Goal: Task Accomplishment & Management: Use online tool/utility

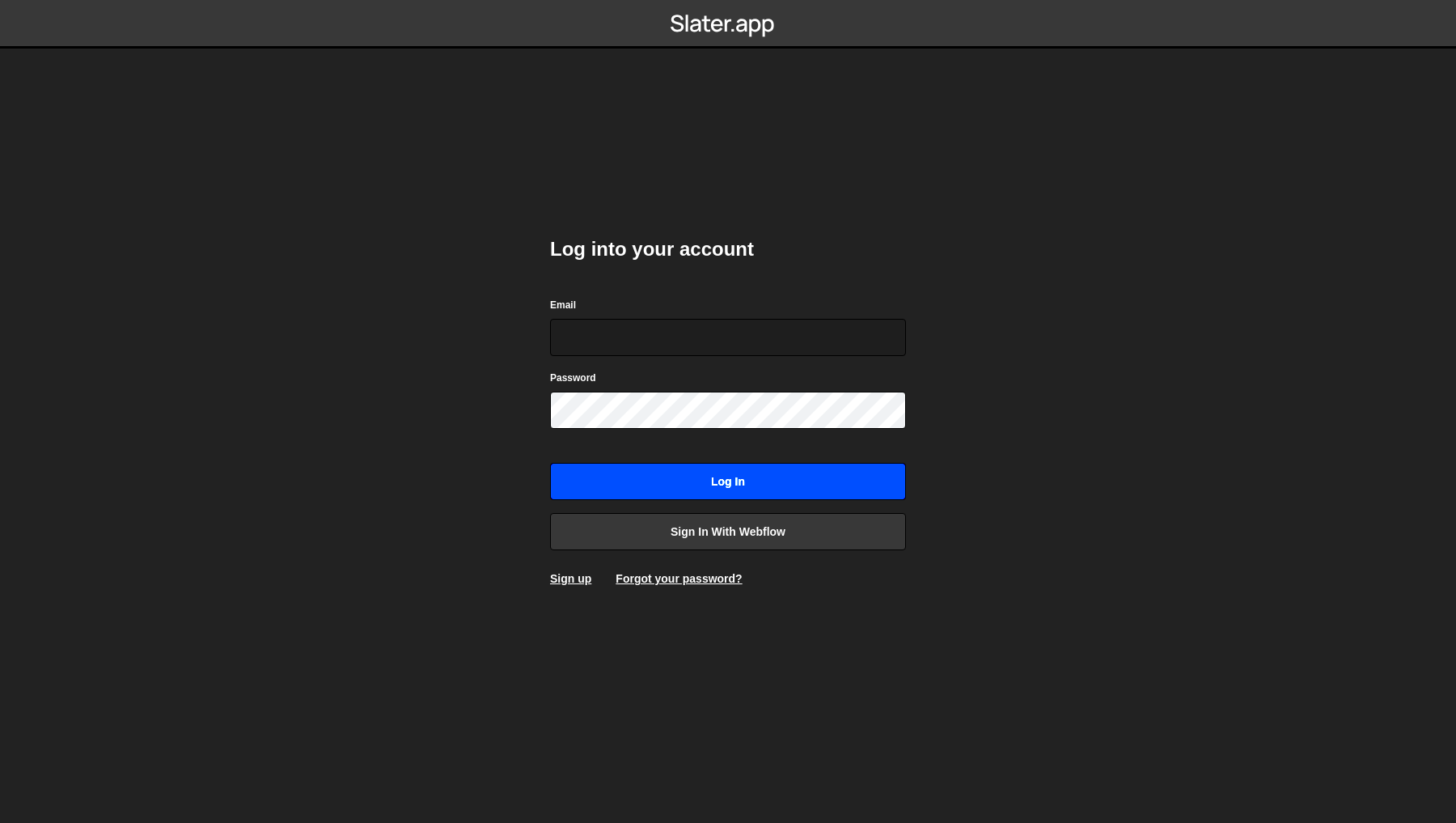
type input "philip@byraladan.se"
click at [696, 492] on input "Log in" at bounding box center [728, 482] width 356 height 37
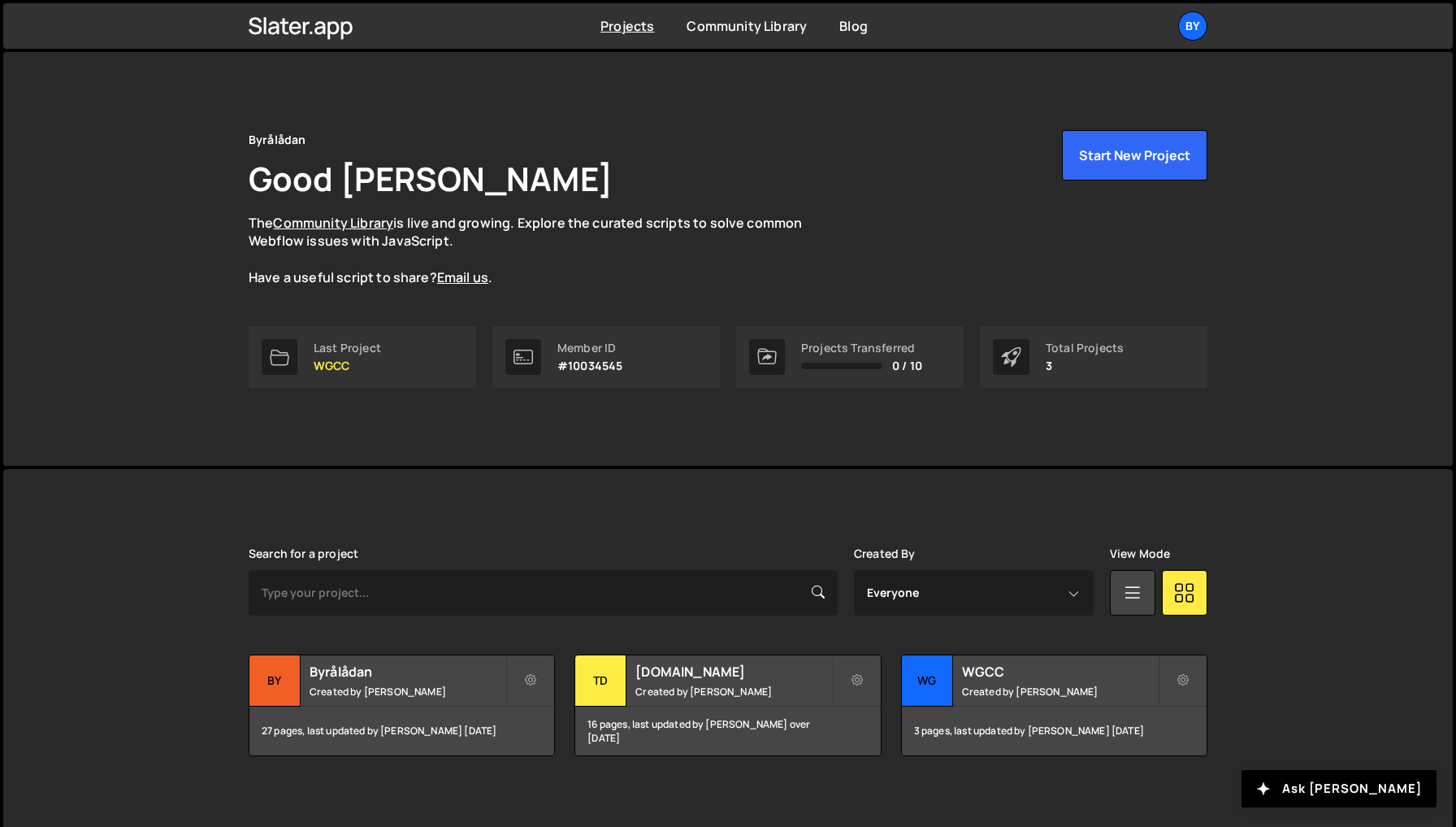
scroll to position [11, 0]
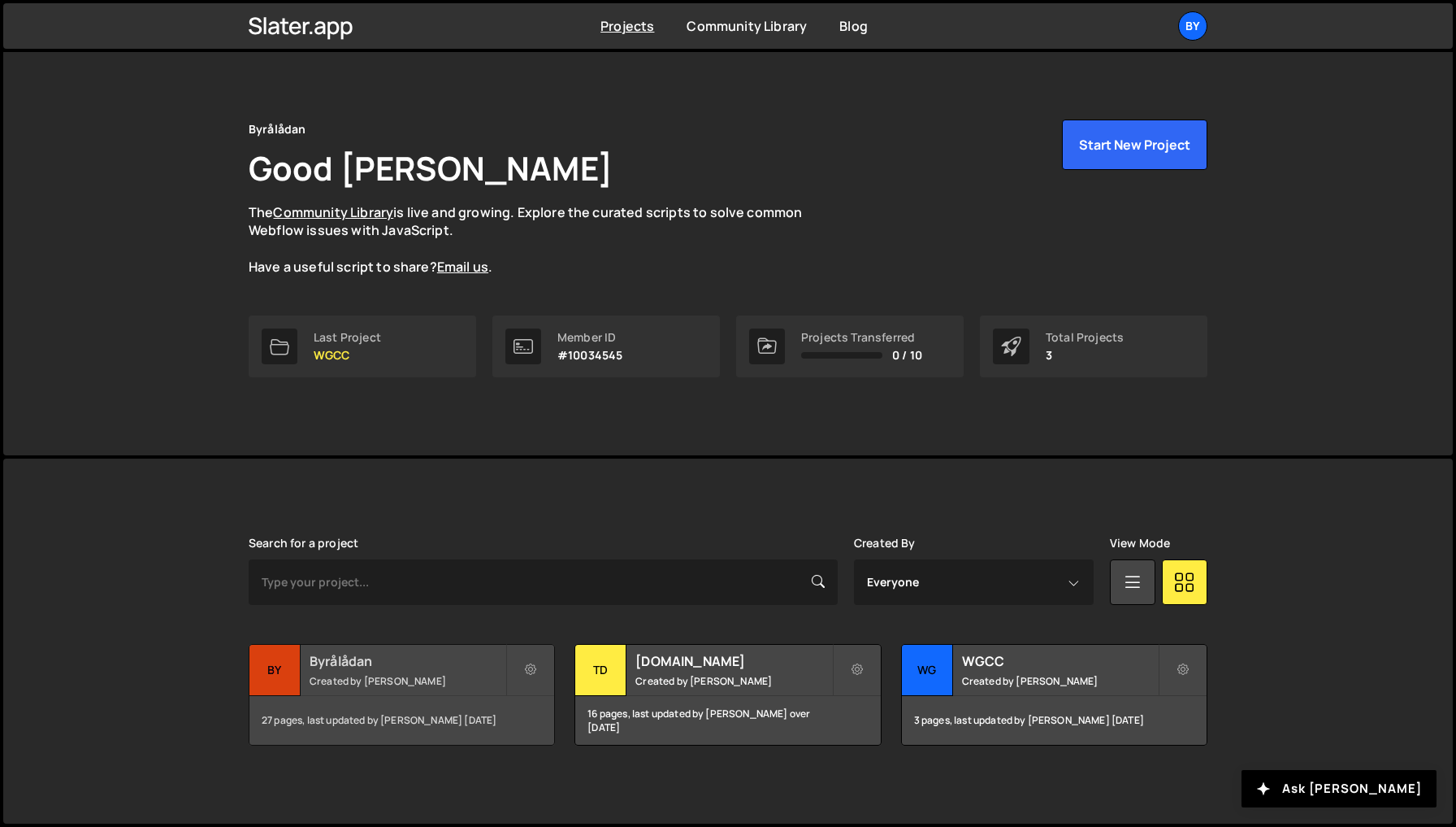
click at [410, 667] on h2 "Byrålådan" at bounding box center [407, 661] width 196 height 18
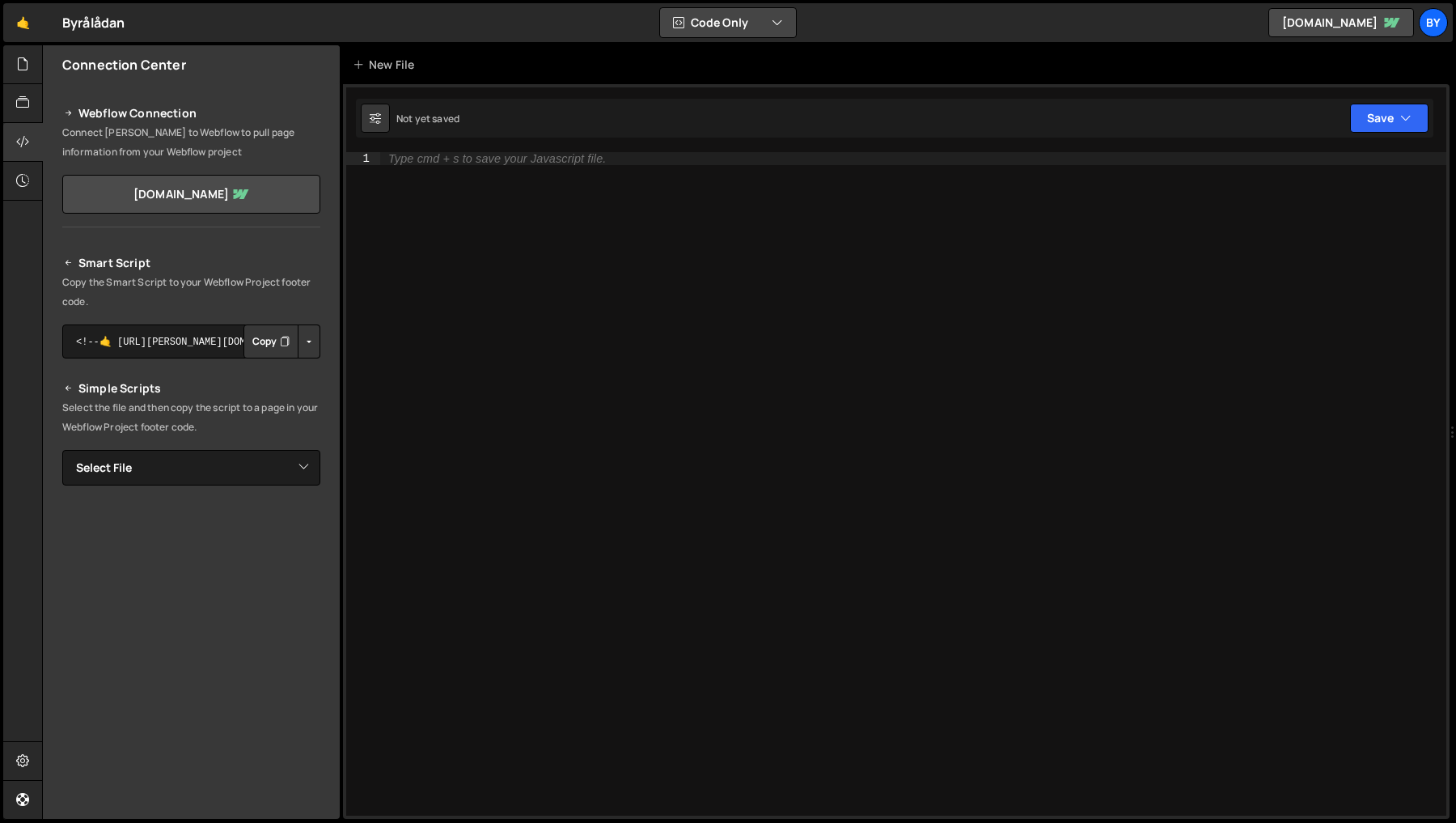
click at [690, 21] on button "Code Only" at bounding box center [728, 22] width 136 height 29
click at [689, 21] on button "Code Only" at bounding box center [728, 22] width 136 height 29
click at [30, 24] on link "🤙" at bounding box center [23, 23] width 40 height 39
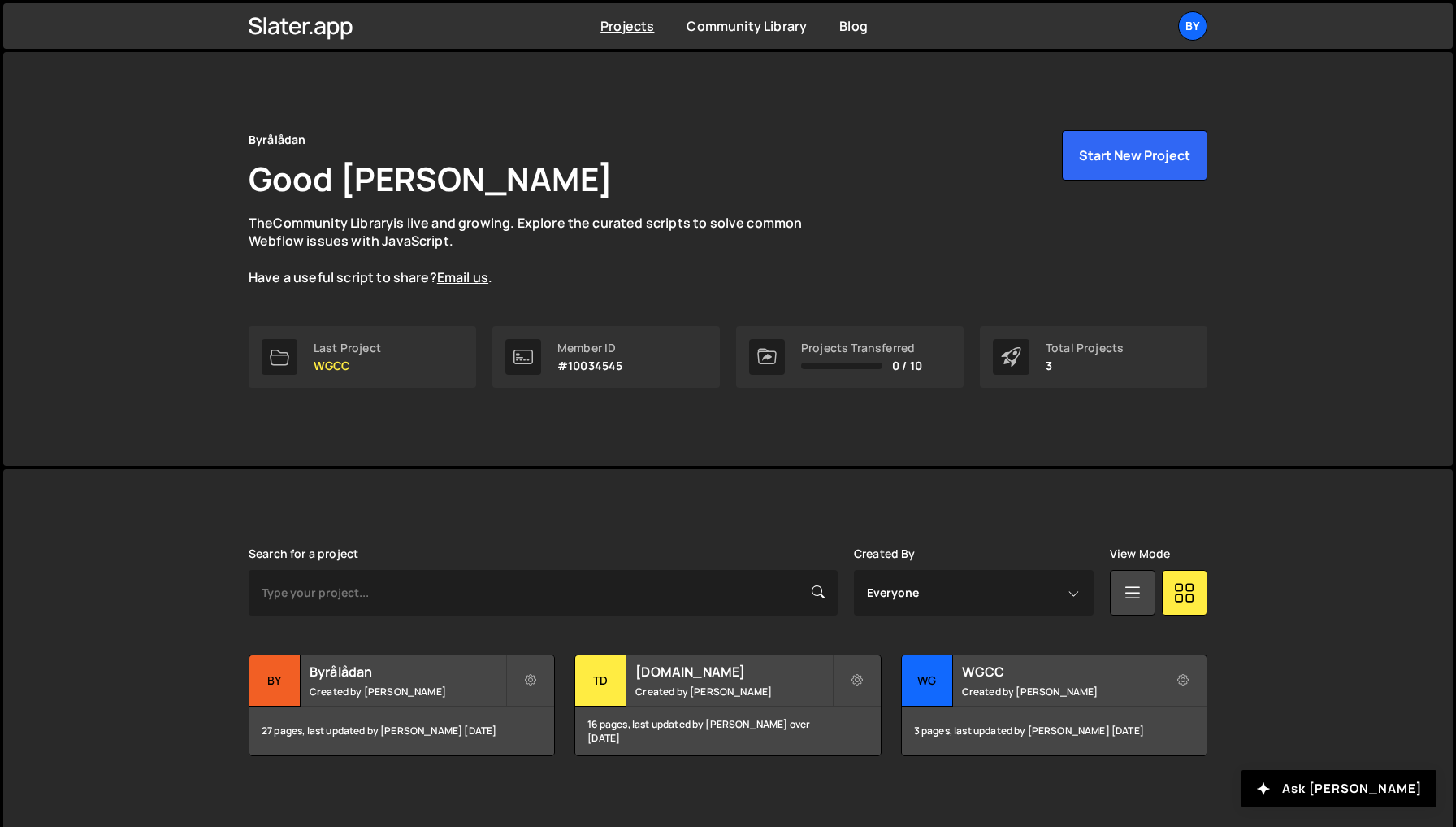
scroll to position [11, 0]
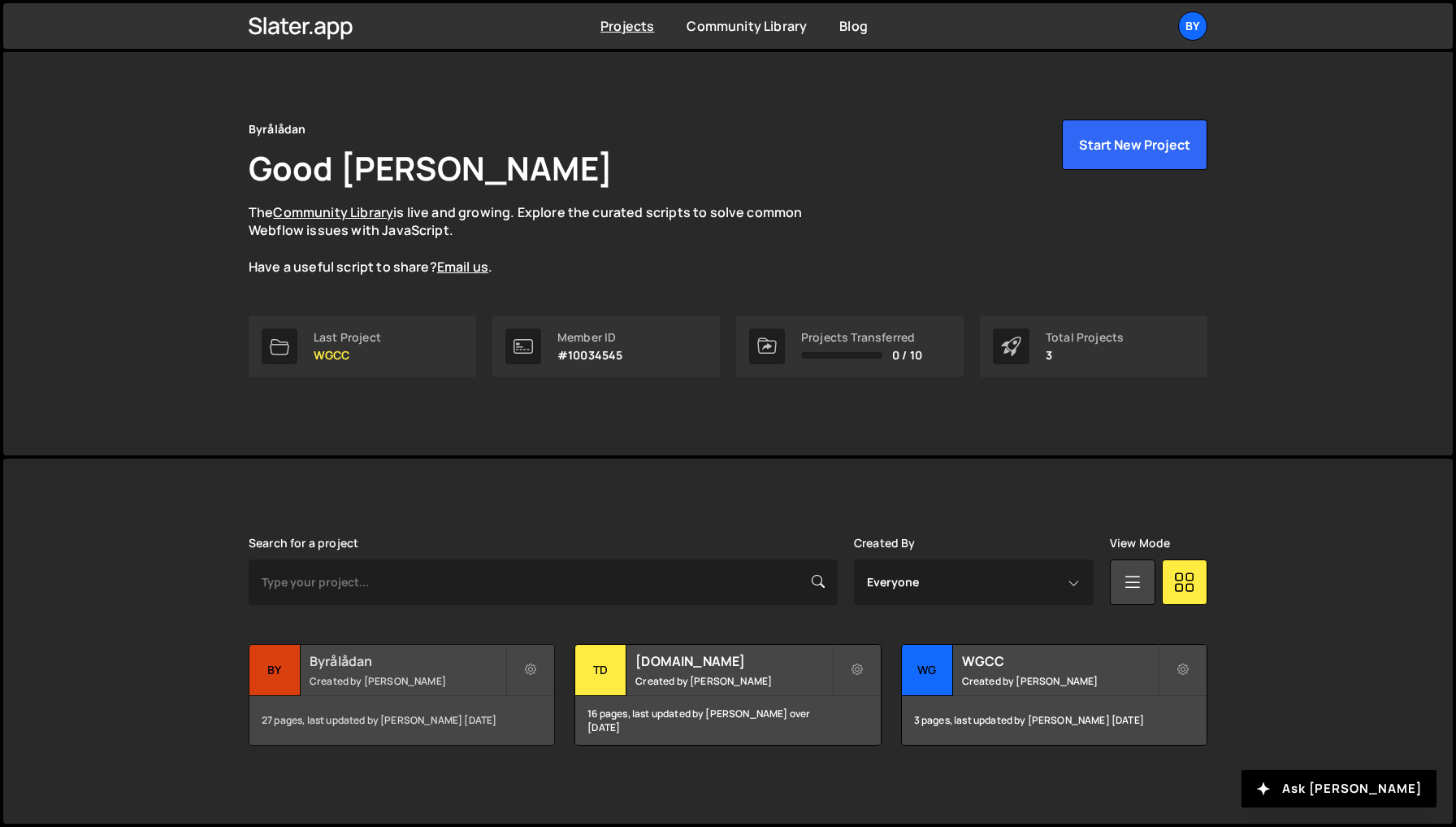
click at [404, 663] on h2 "Byrålådan" at bounding box center [407, 661] width 196 height 18
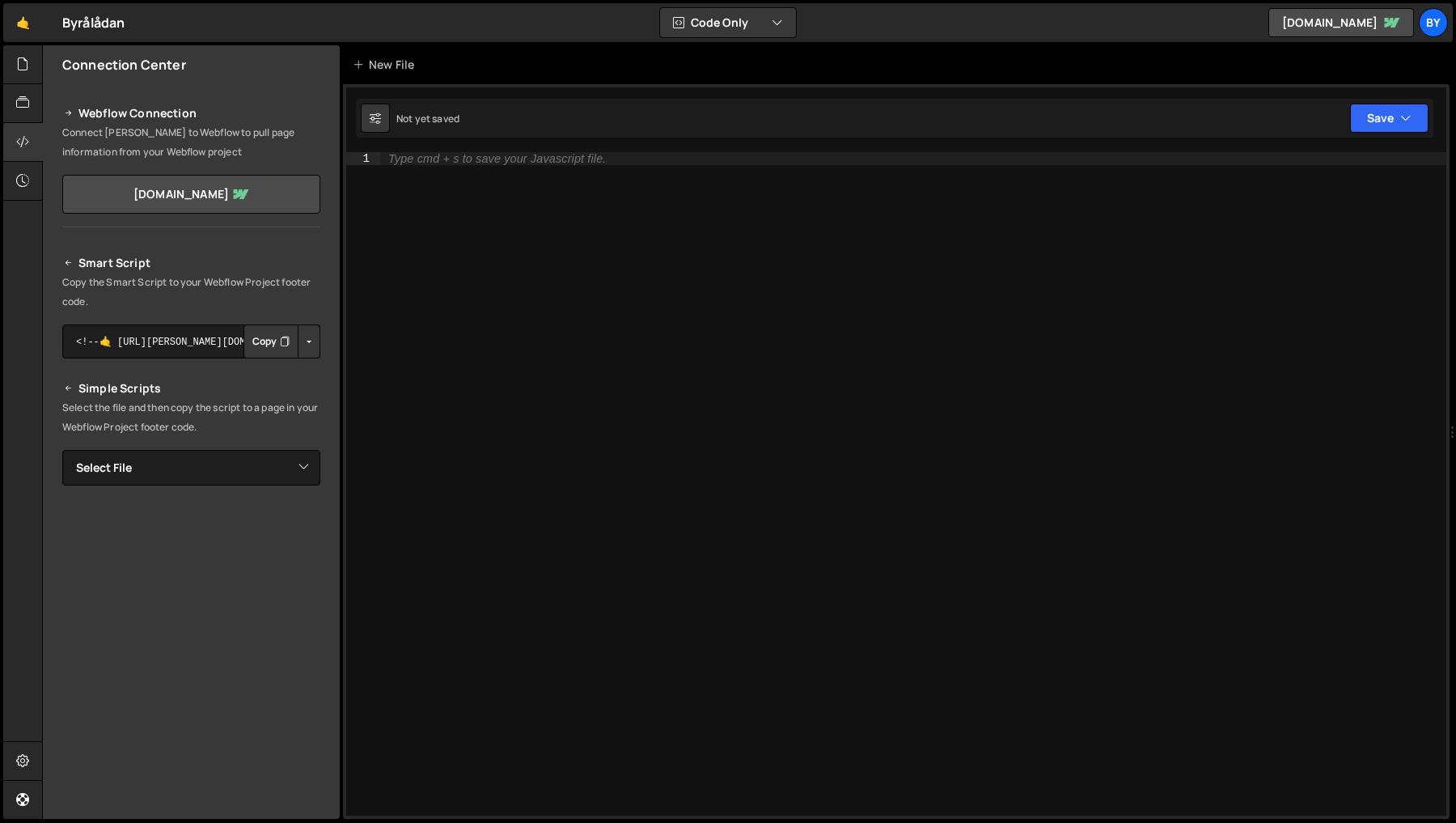
click at [94, 27] on div "Byrålådan ⚠️ Code is being edited in another browser" at bounding box center [93, 23] width 62 height 20
click at [23, 26] on link "🤙" at bounding box center [23, 23] width 40 height 39
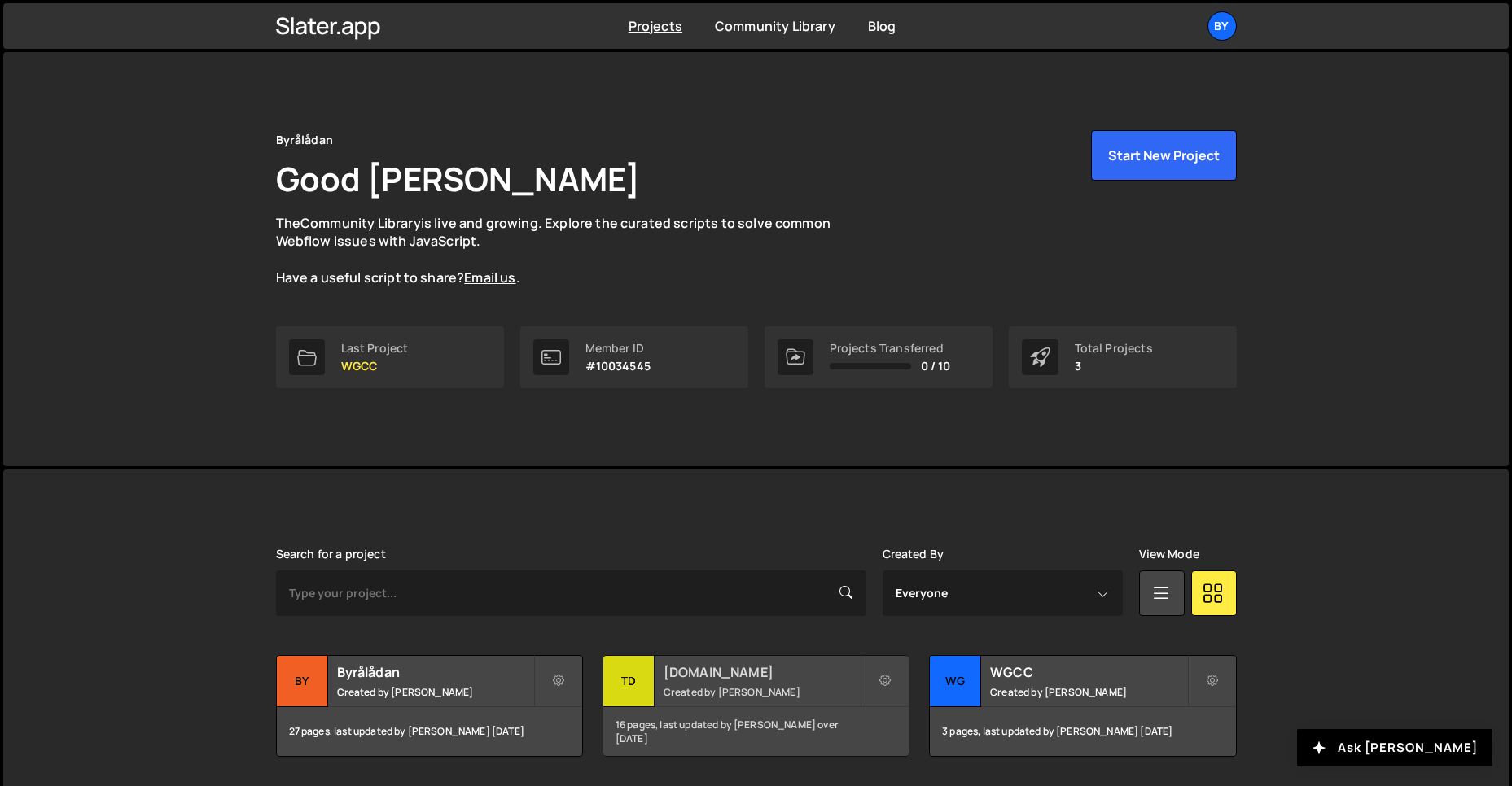
drag, startPoint x: 769, startPoint y: 687, endPoint x: 761, endPoint y: 688, distance: 8.1
click at [344, 674] on h2 "Byrålådan" at bounding box center [435, 672] width 196 height 18
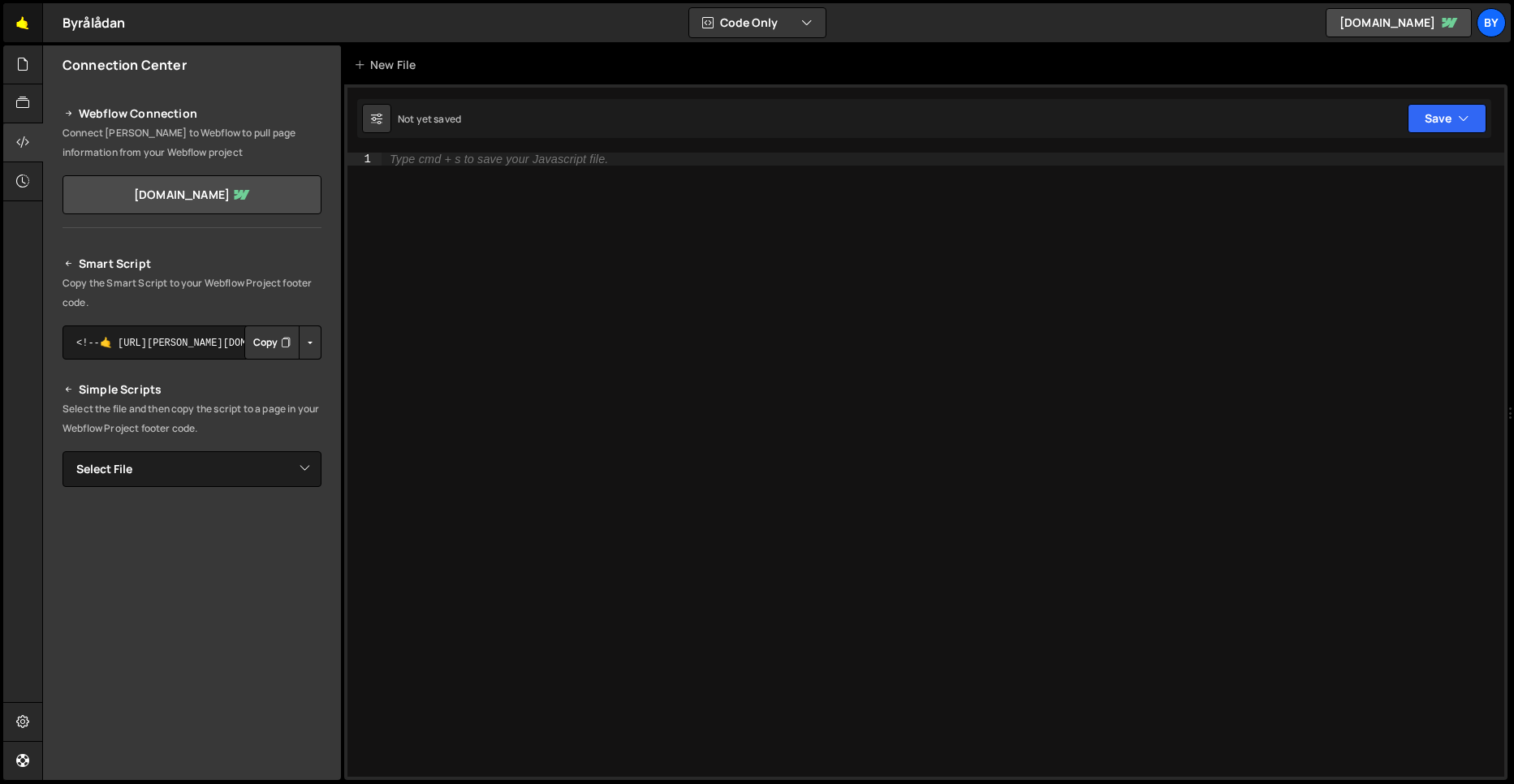
click at [14, 20] on link "🤙" at bounding box center [23, 23] width 40 height 39
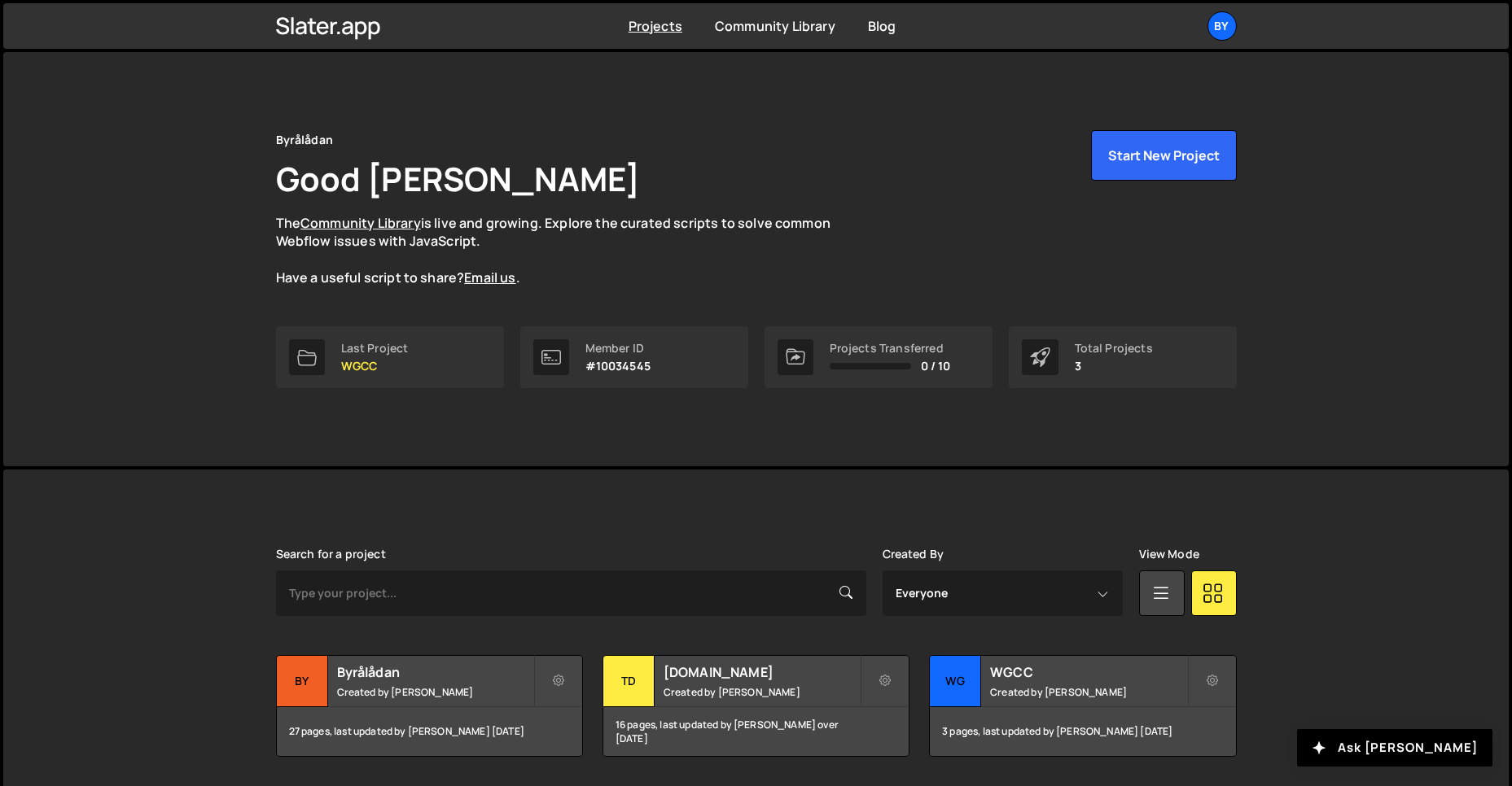
scroll to position [52, 0]
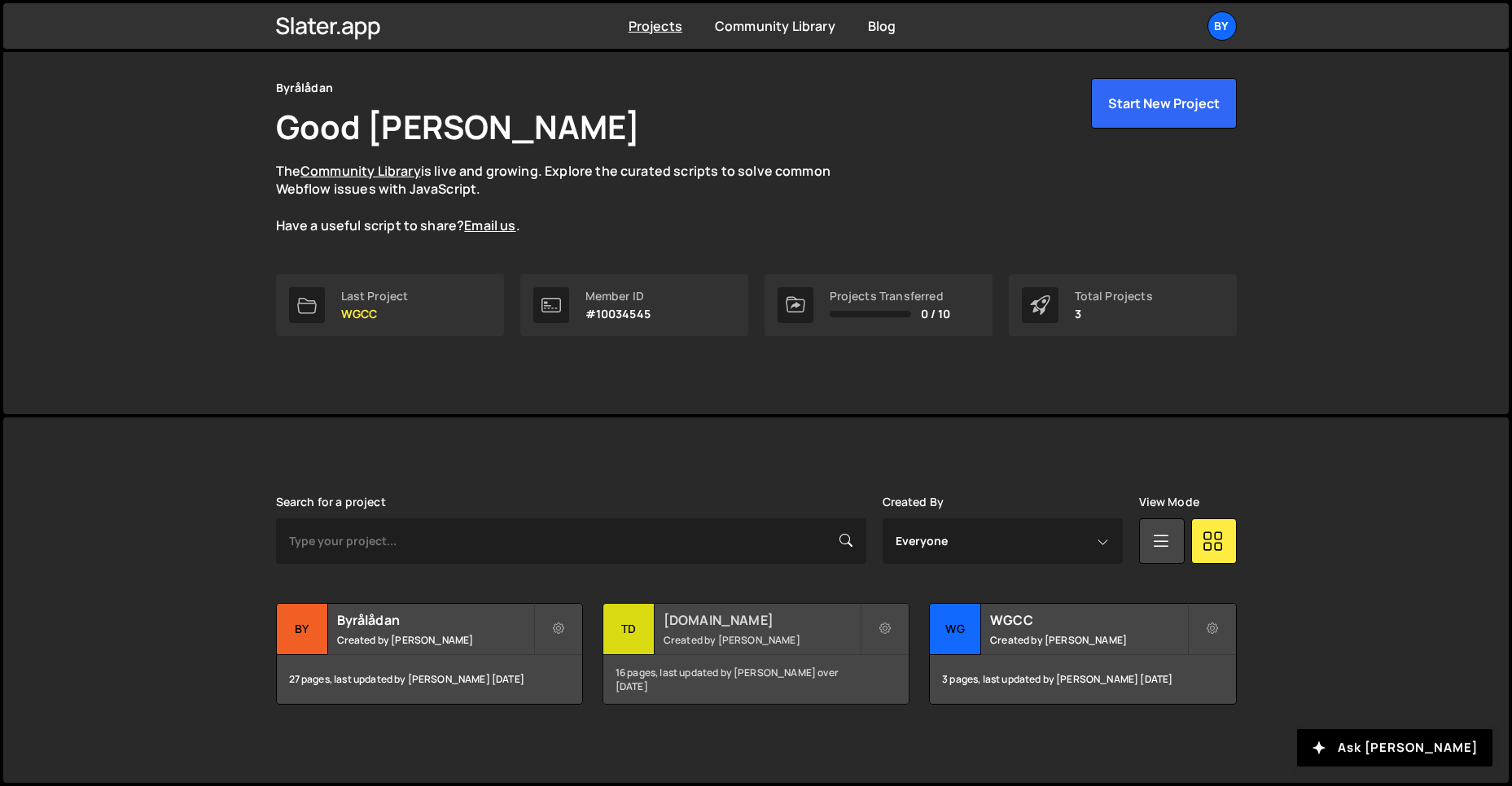
click at [698, 608] on div "Tdl.se Created by Philip Adenskog" at bounding box center [755, 629] width 305 height 50
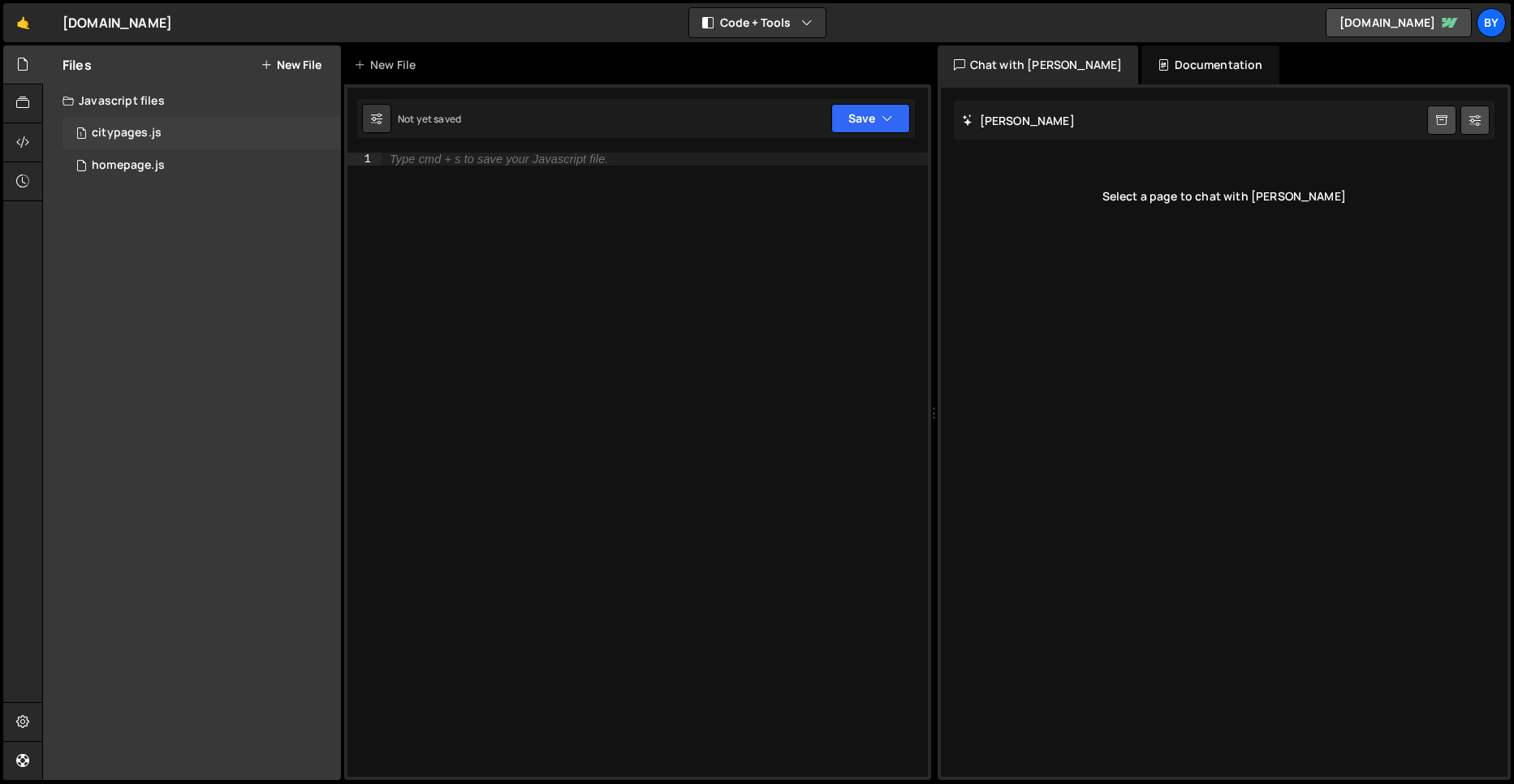
click at [178, 145] on div "1 citypages.js 0" at bounding box center [202, 133] width 278 height 32
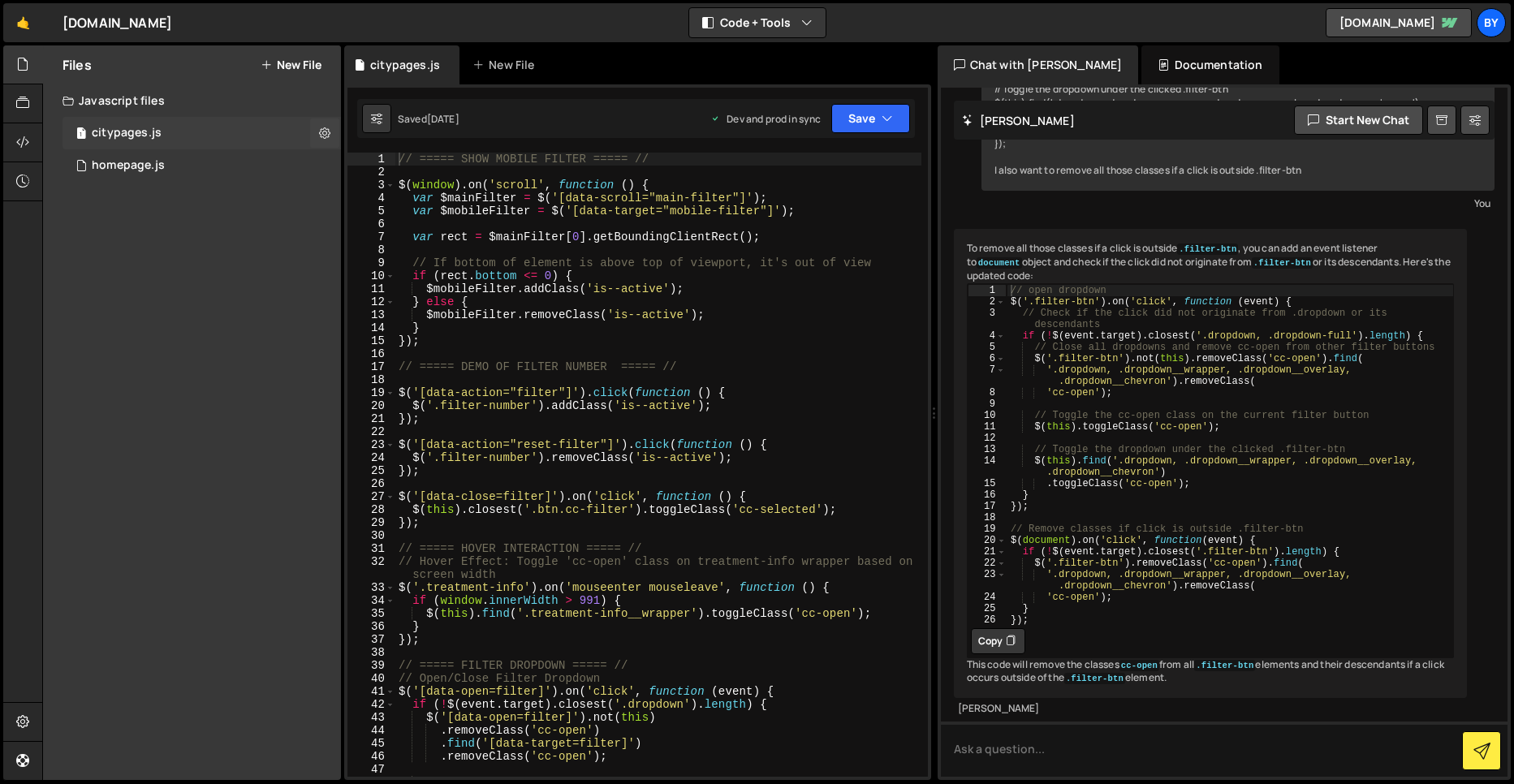
scroll to position [1033, 0]
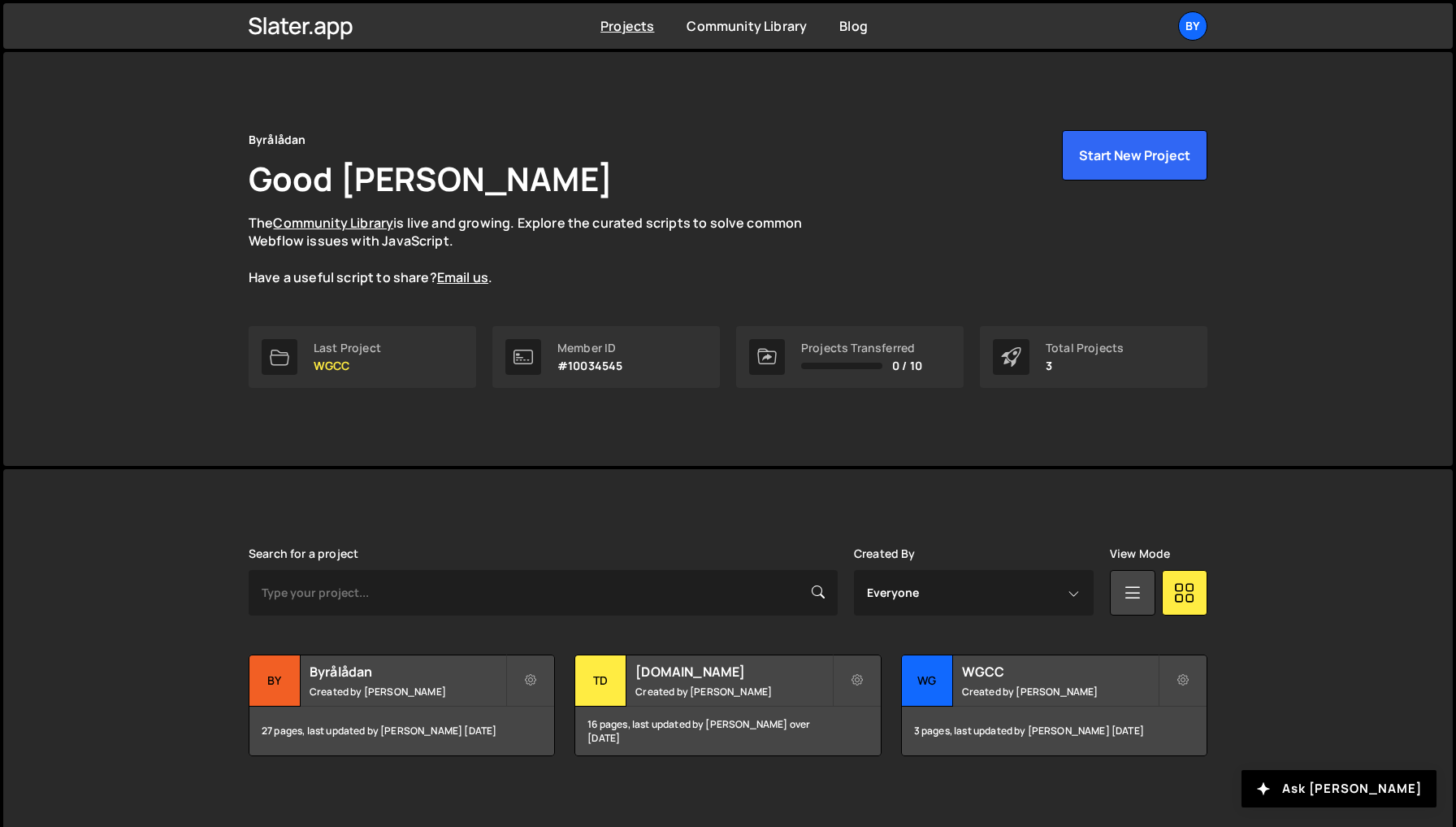
scroll to position [11, 0]
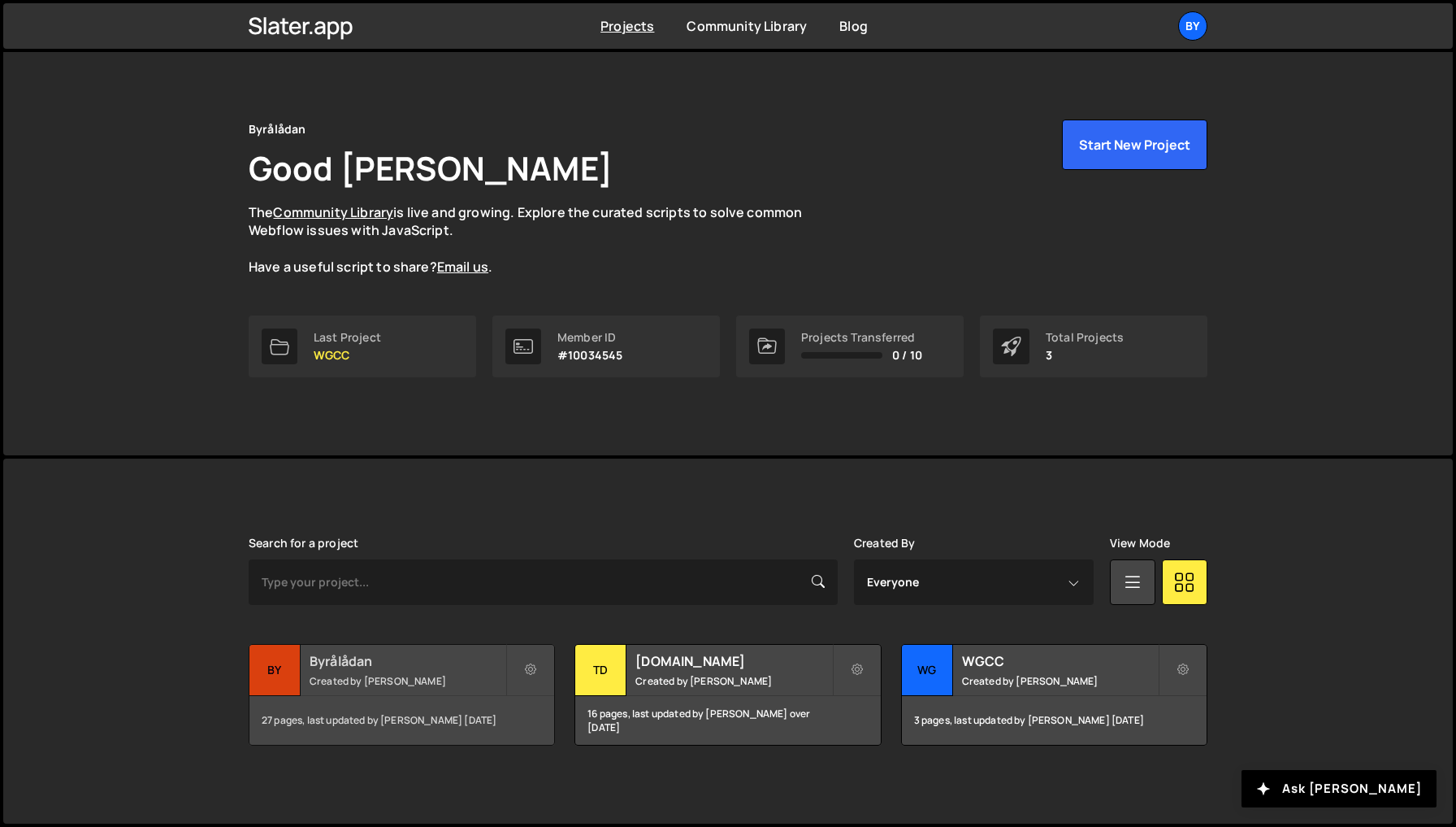
click at [424, 694] on div "Byrålådan Created by Philip Adenskog" at bounding box center [401, 670] width 304 height 50
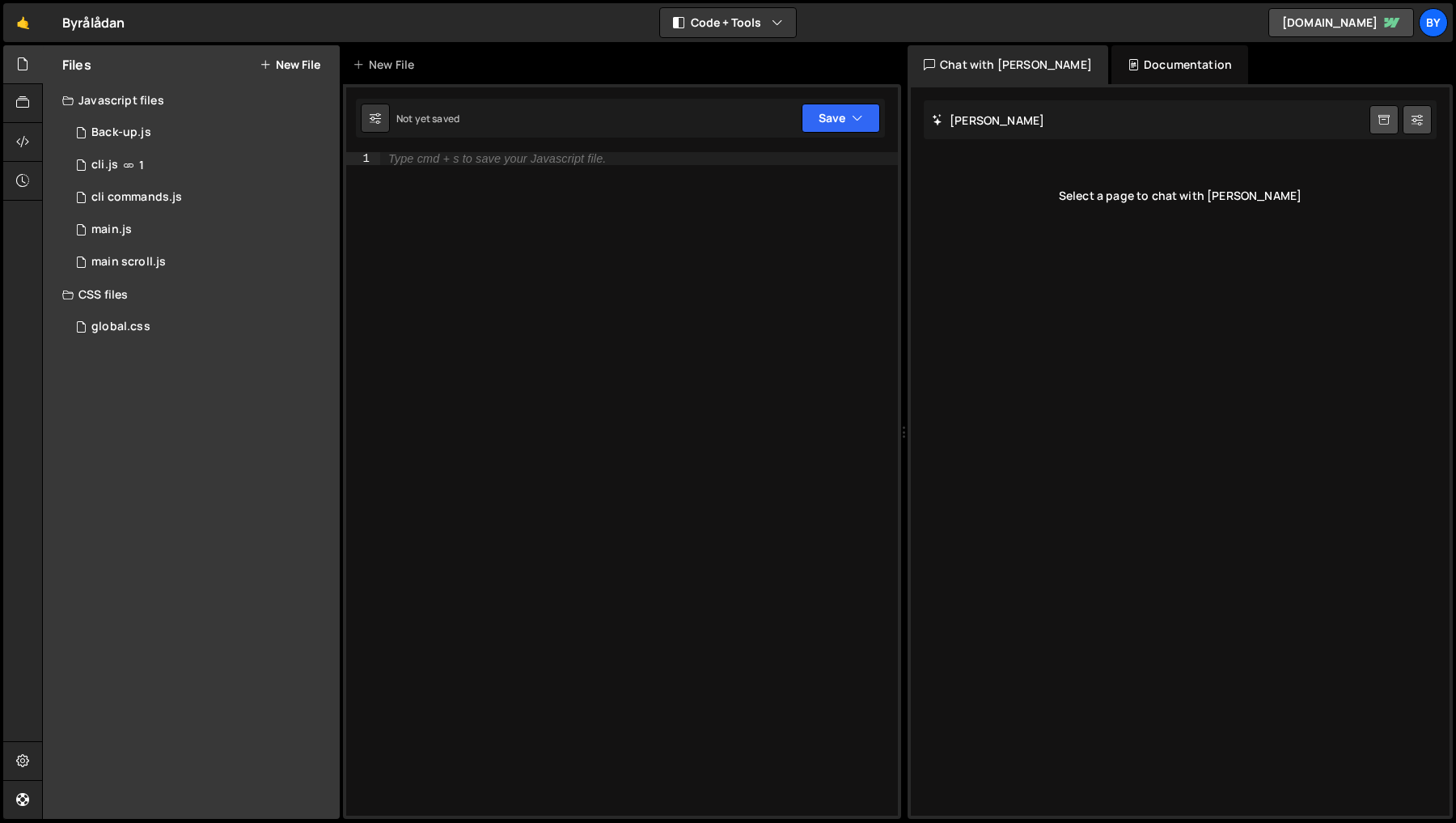
drag, startPoint x: 135, startPoint y: 317, endPoint x: 241, endPoint y: 293, distance: 108.7
click at [135, 317] on div "global.css 0" at bounding box center [201, 326] width 277 height 32
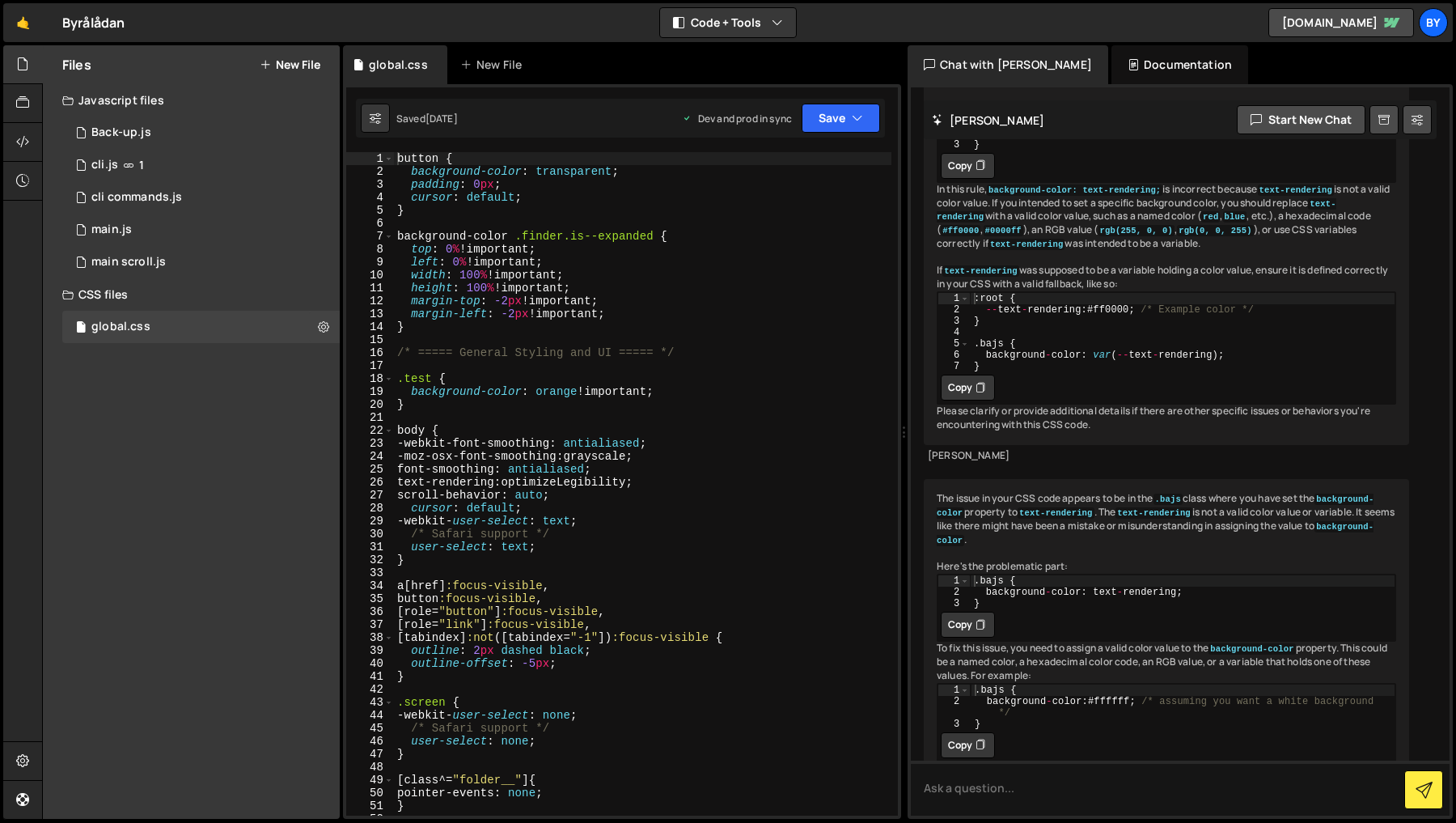
scroll to position [9781, 0]
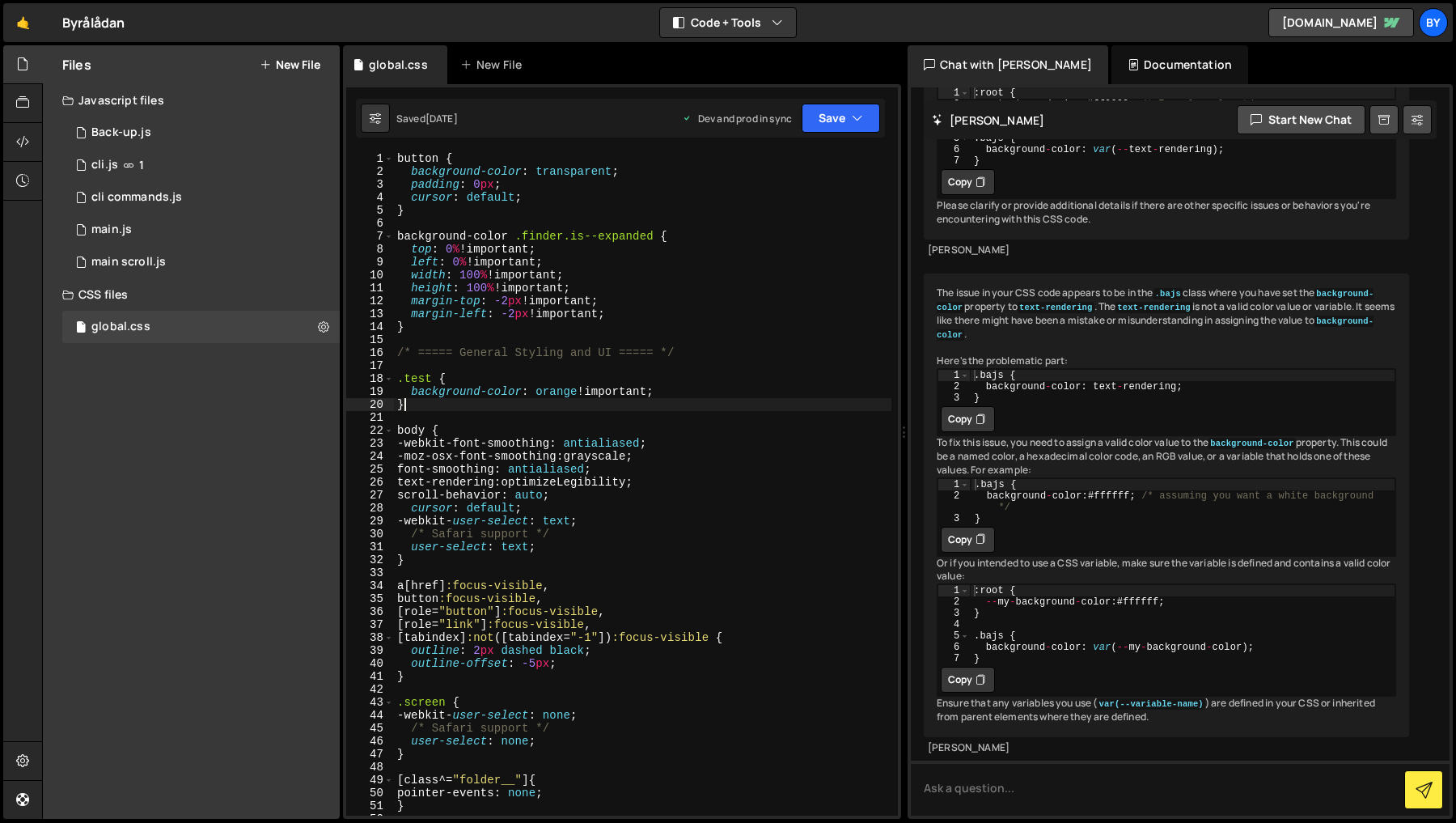
click at [533, 402] on div "button { background-color : transparent ; padding : 0 px ; cursor : default ; }…" at bounding box center [643, 496] width 498 height 689
type textarea ".test {"
type textarea "/* ===== General Styling and UI ===== */"
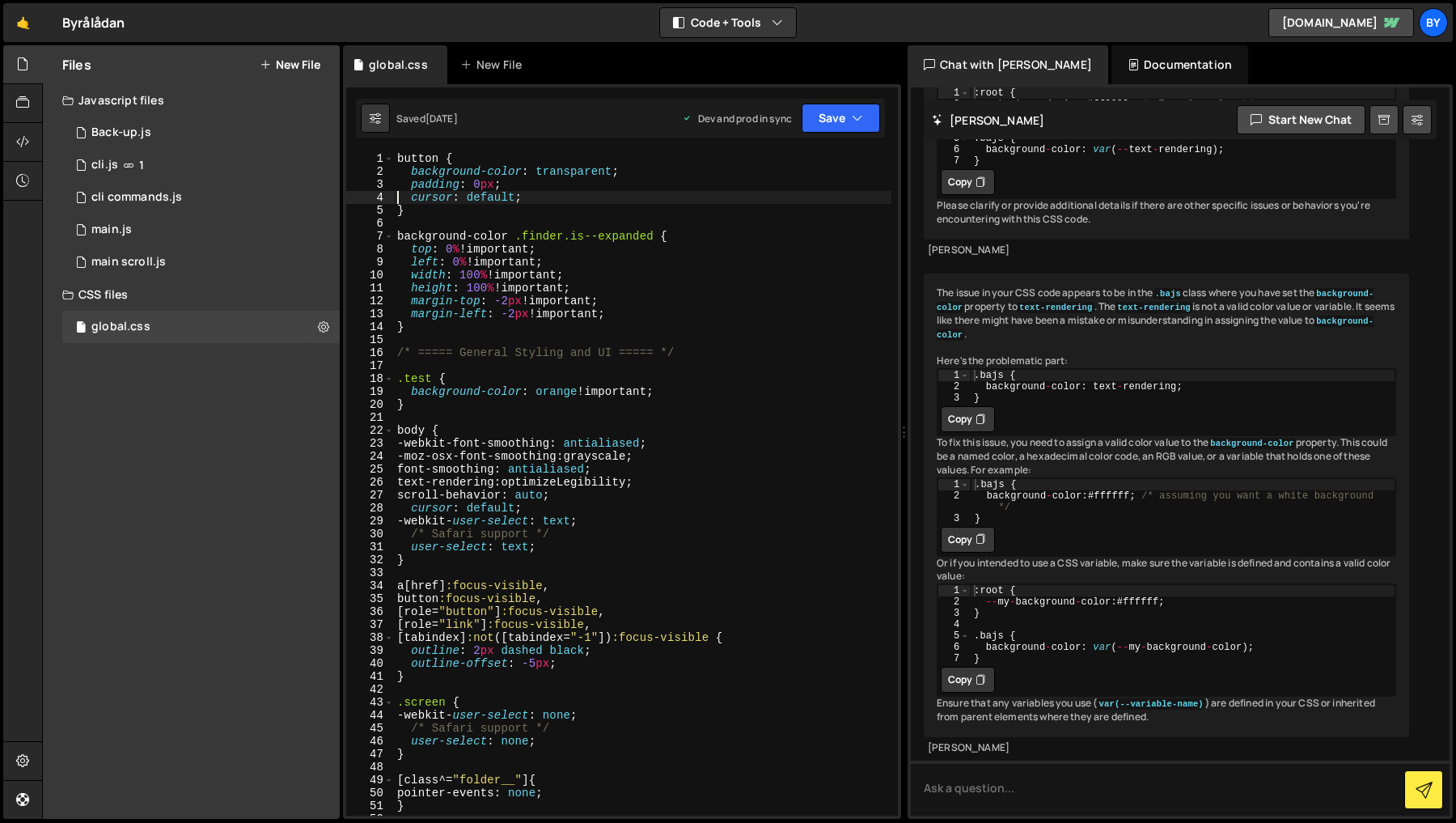
type textarea "}"
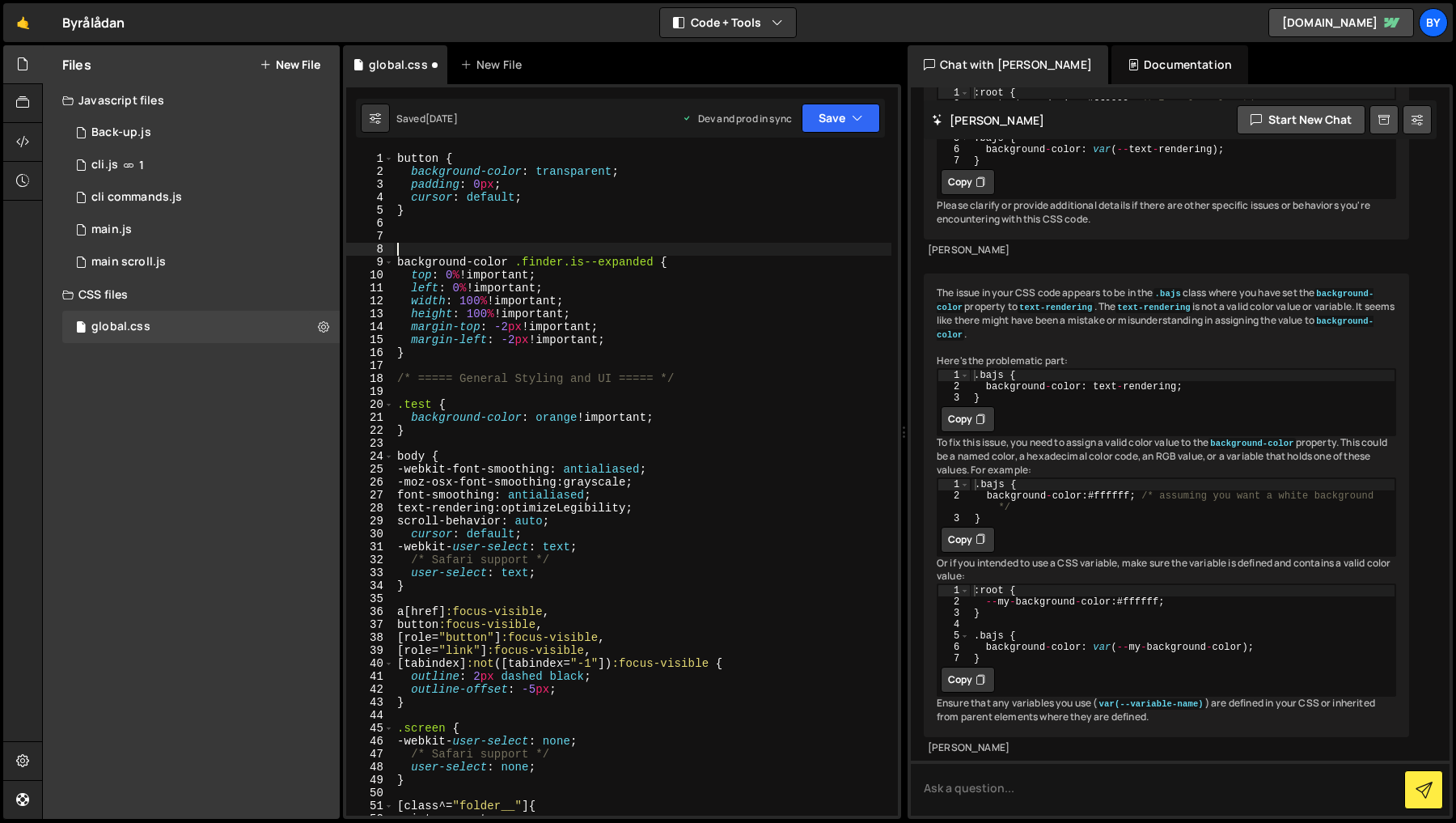
paste textarea
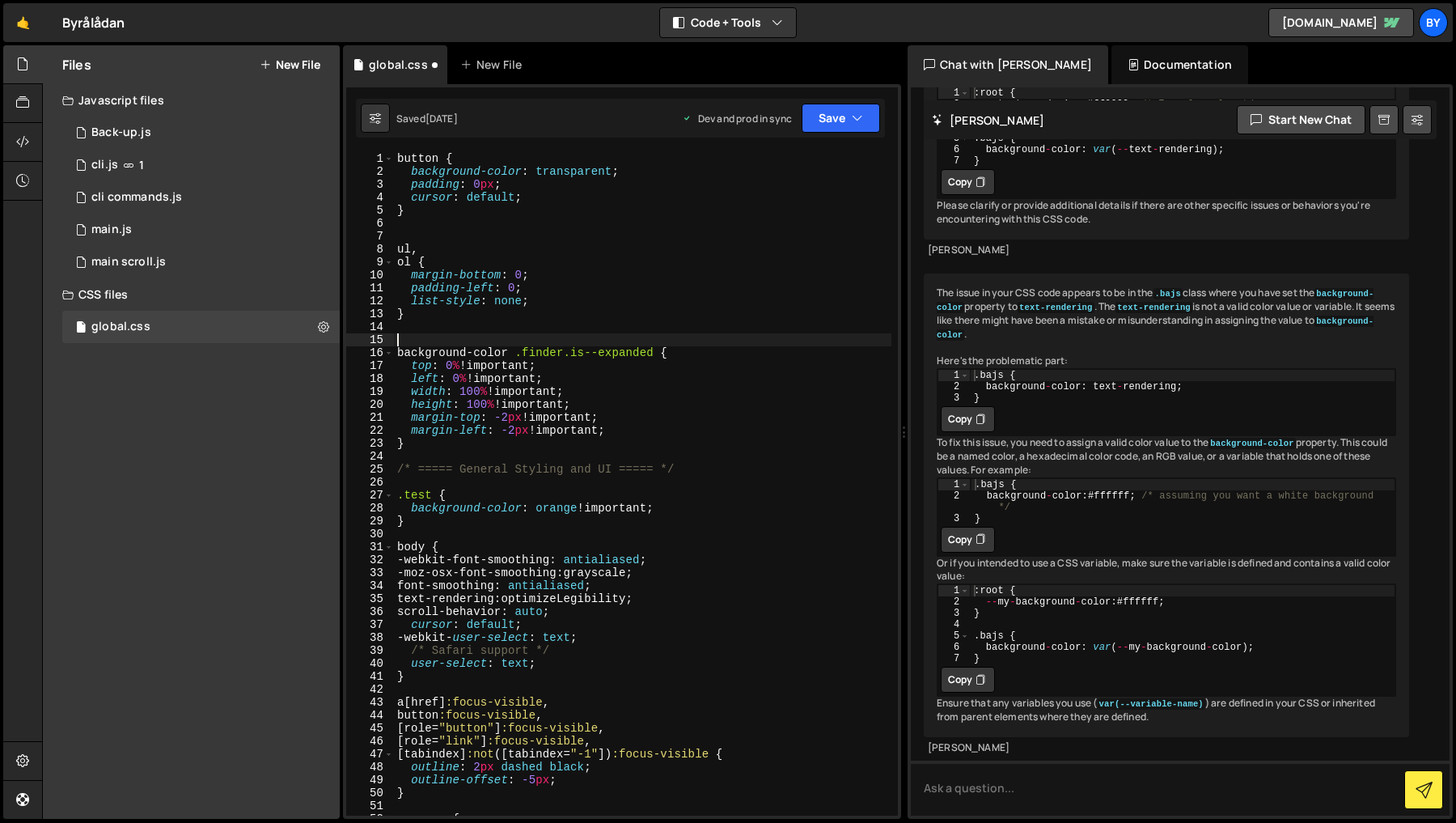
click at [844, 100] on div "Saved [DATE] Dev and prod in sync Upgrade to Edit Save Save to Staging S Saved …" at bounding box center [620, 118] width 529 height 39
drag, startPoint x: 843, startPoint y: 115, endPoint x: 834, endPoint y: 148, distance: 34.2
click at [843, 116] on button "Save" at bounding box center [841, 117] width 78 height 29
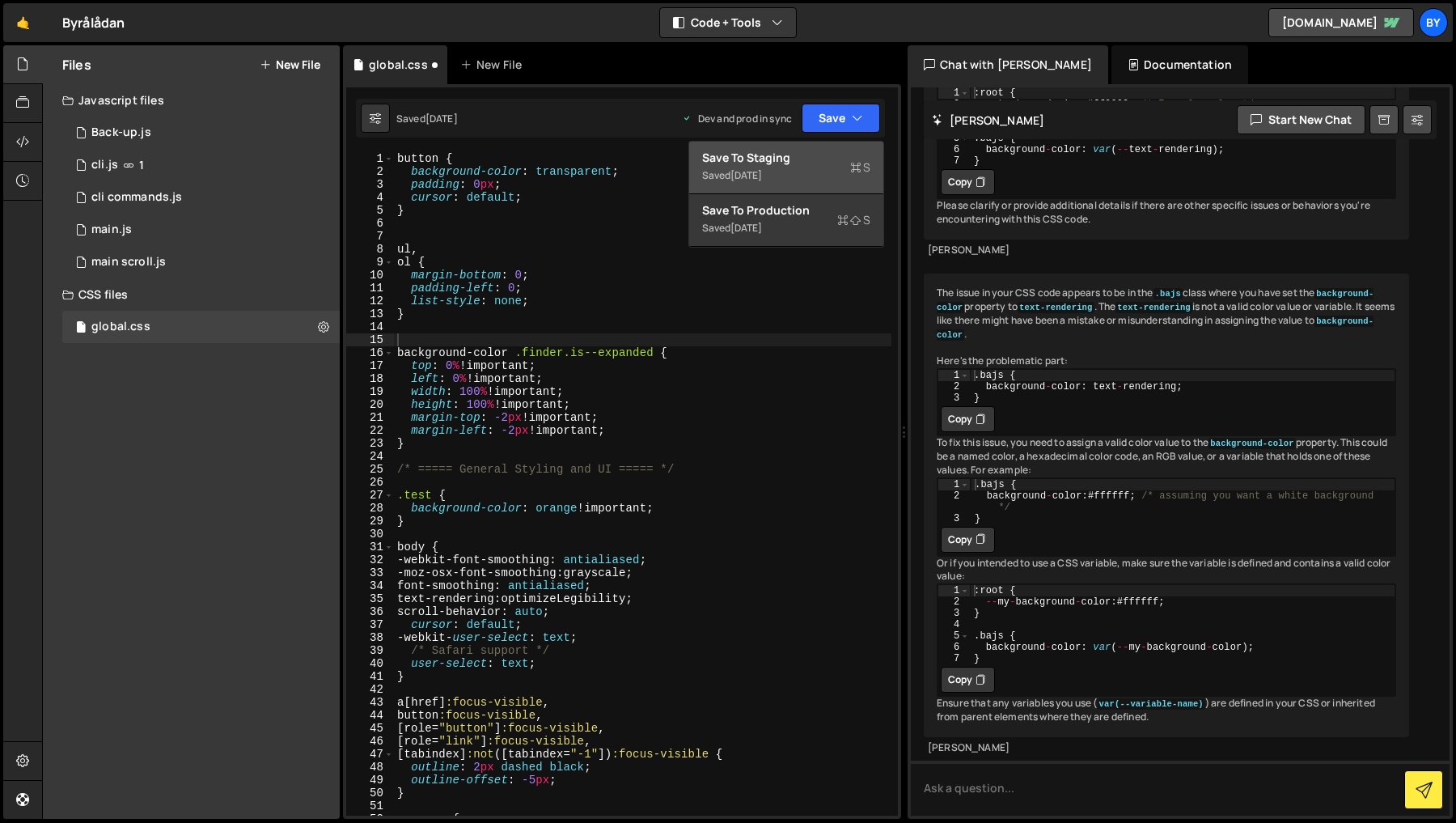
click at [820, 177] on div "Saved [DATE]" at bounding box center [786, 176] width 168 height 20
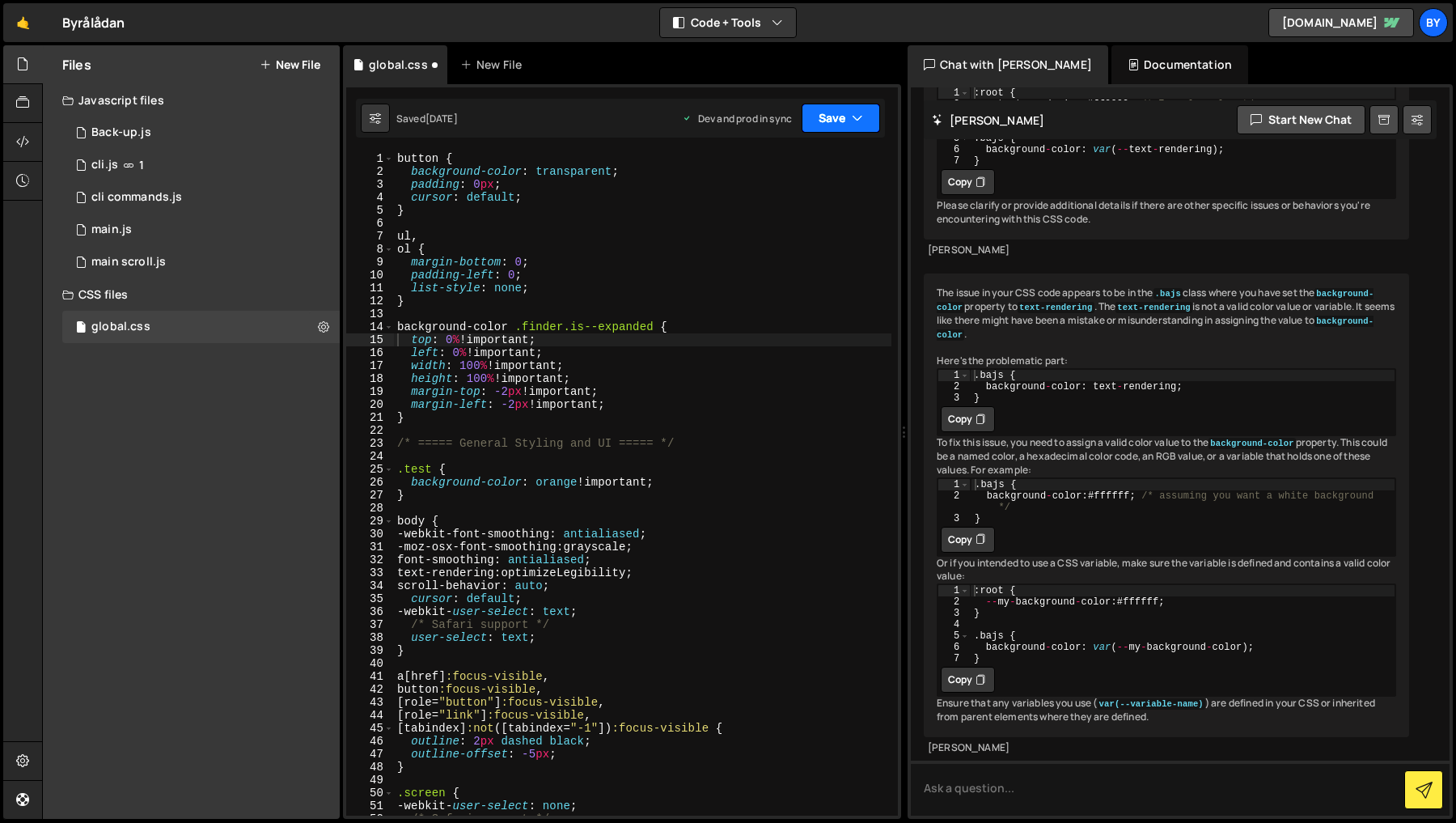
click at [825, 119] on button "Save" at bounding box center [841, 117] width 78 height 29
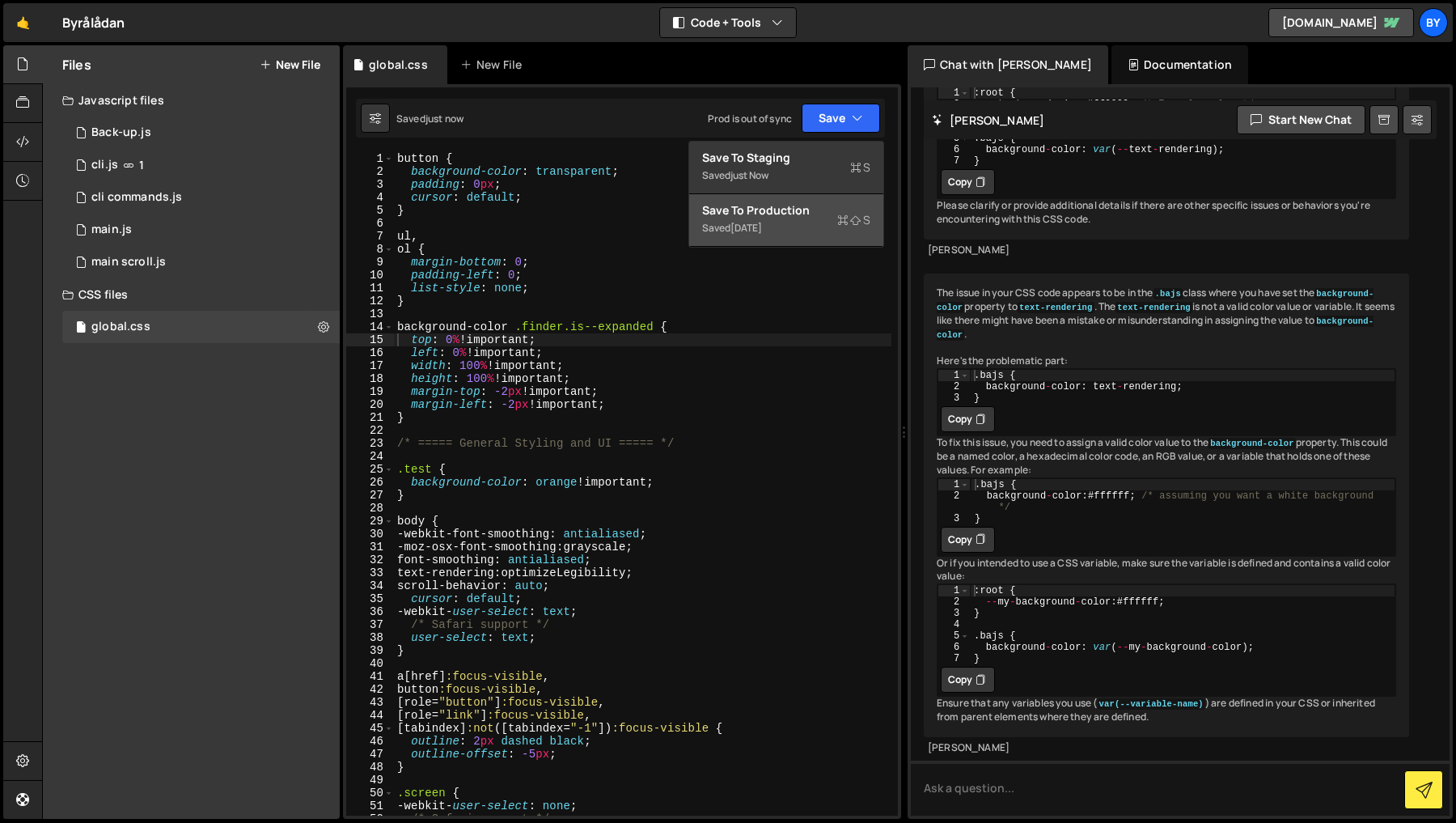
click at [819, 207] on div "Save to Production S" at bounding box center [786, 211] width 168 height 16
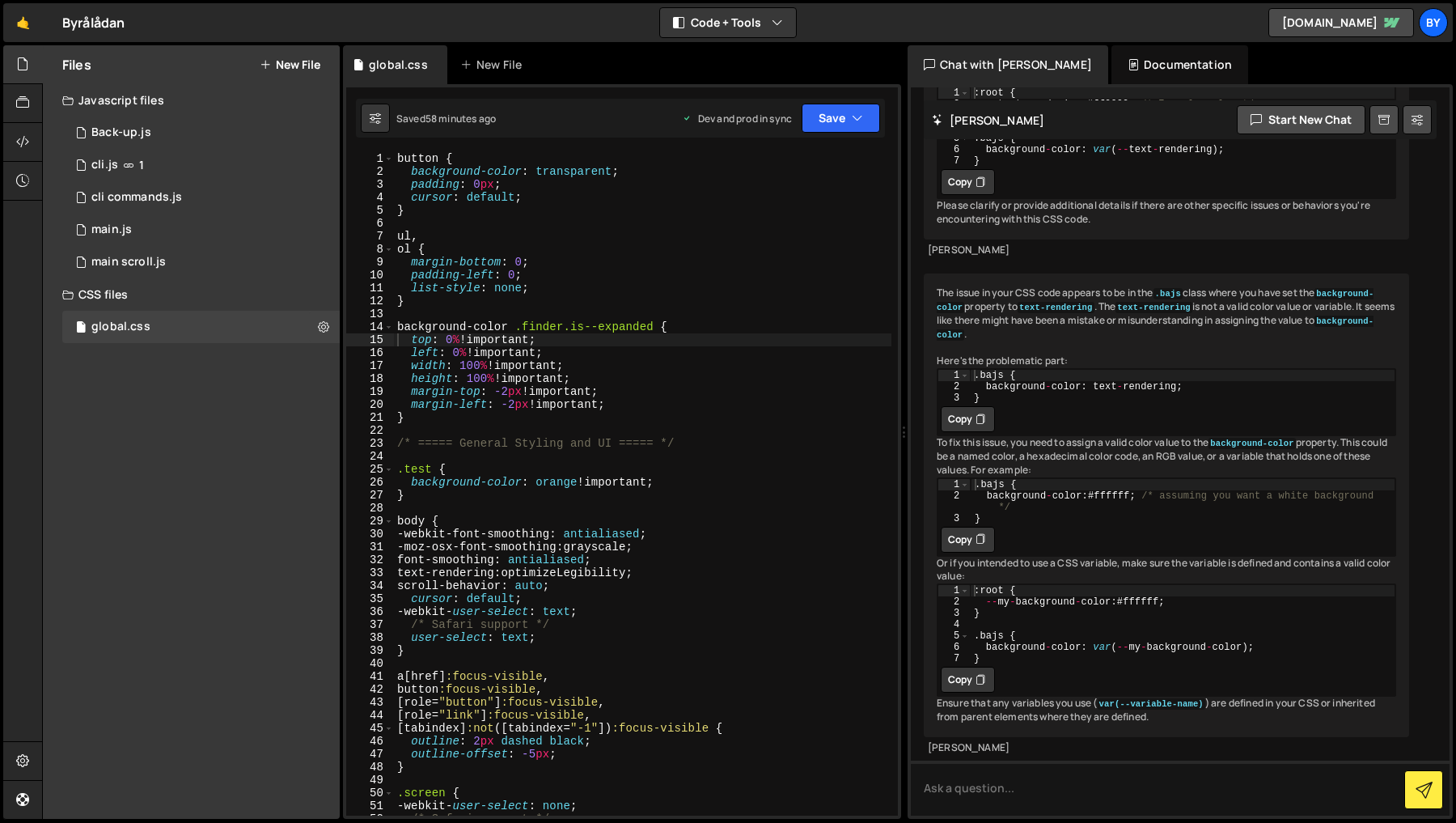
scroll to position [8089, 0]
